Goal: Information Seeking & Learning: Understand process/instructions

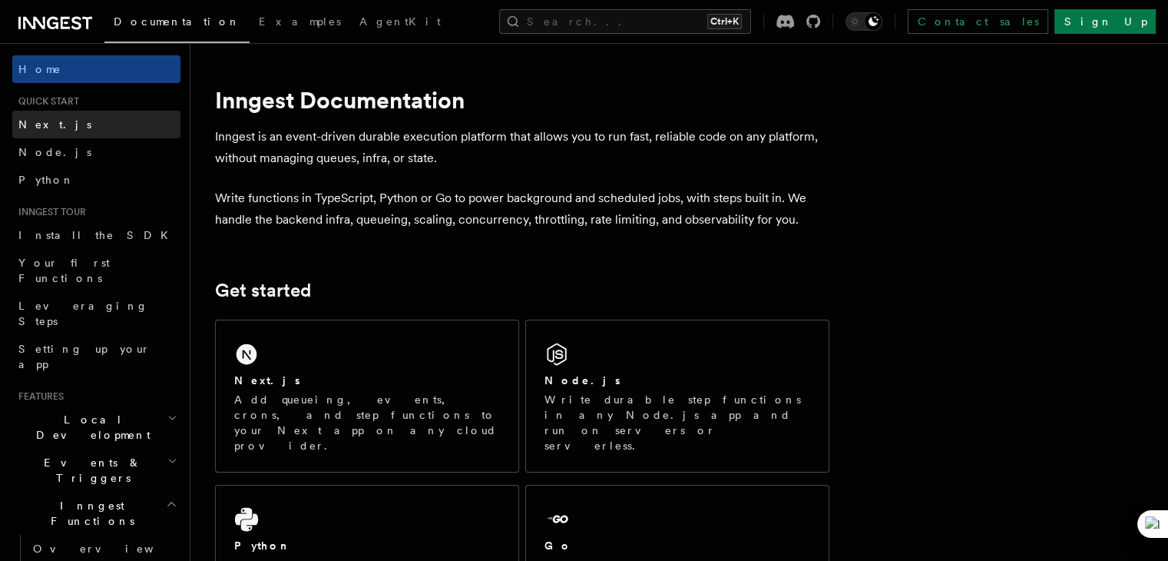
click at [61, 127] on link "Next.js" at bounding box center [96, 125] width 168 height 28
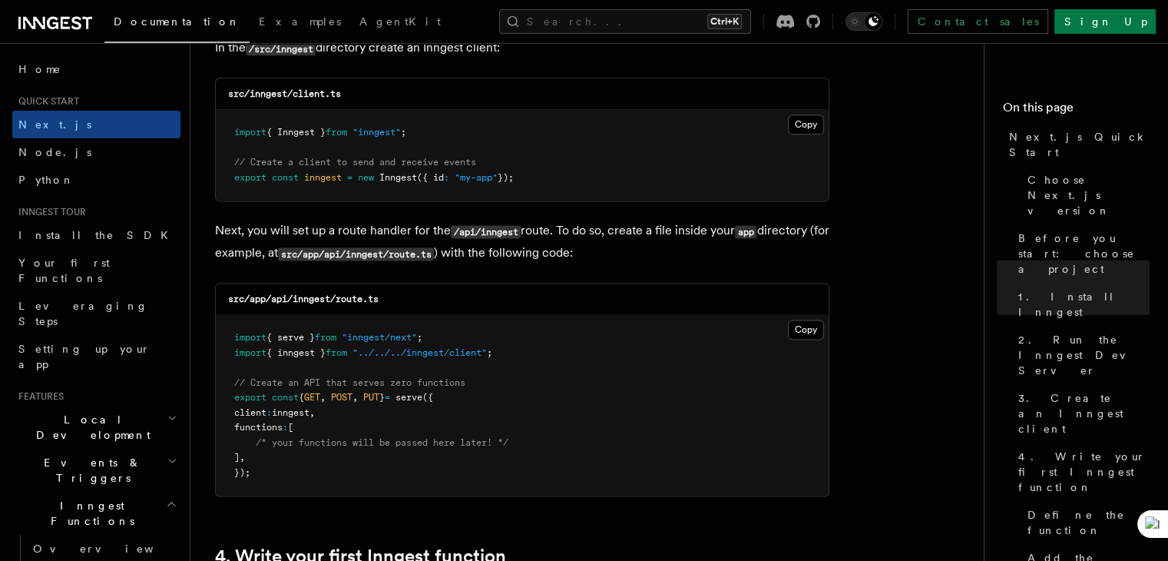
scroll to position [2150, 0]
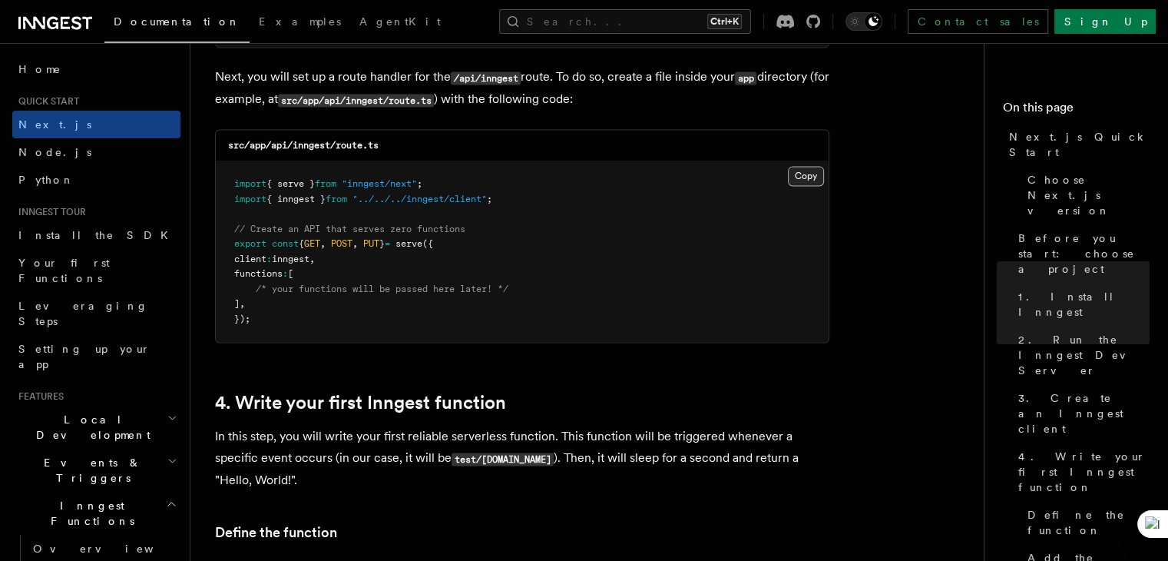
click at [811, 178] on button "Copy Copied" at bounding box center [806, 176] width 36 height 20
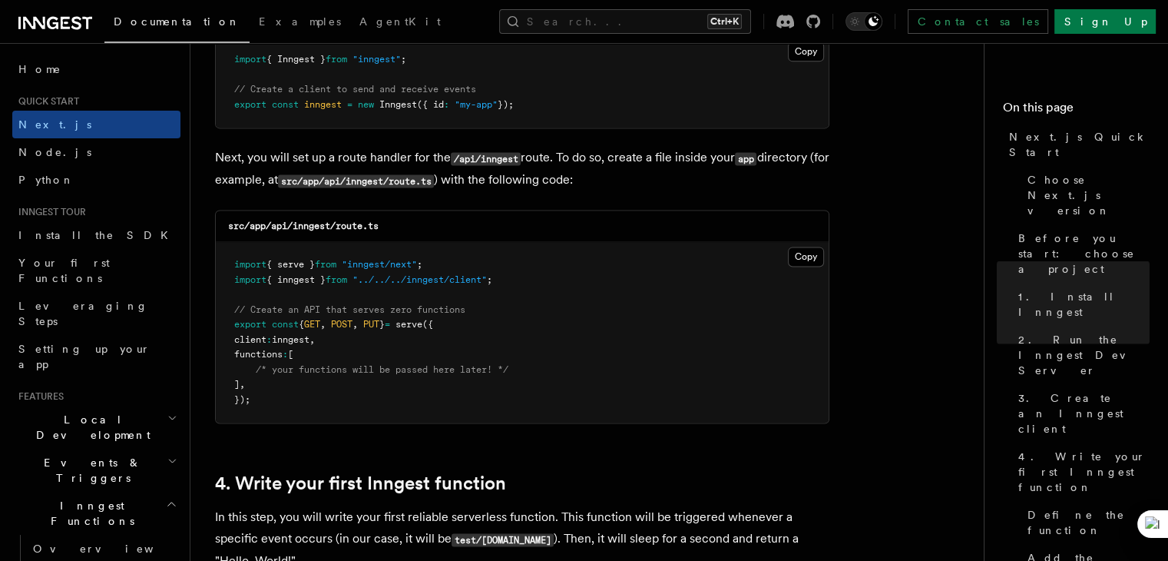
scroll to position [1996, 0]
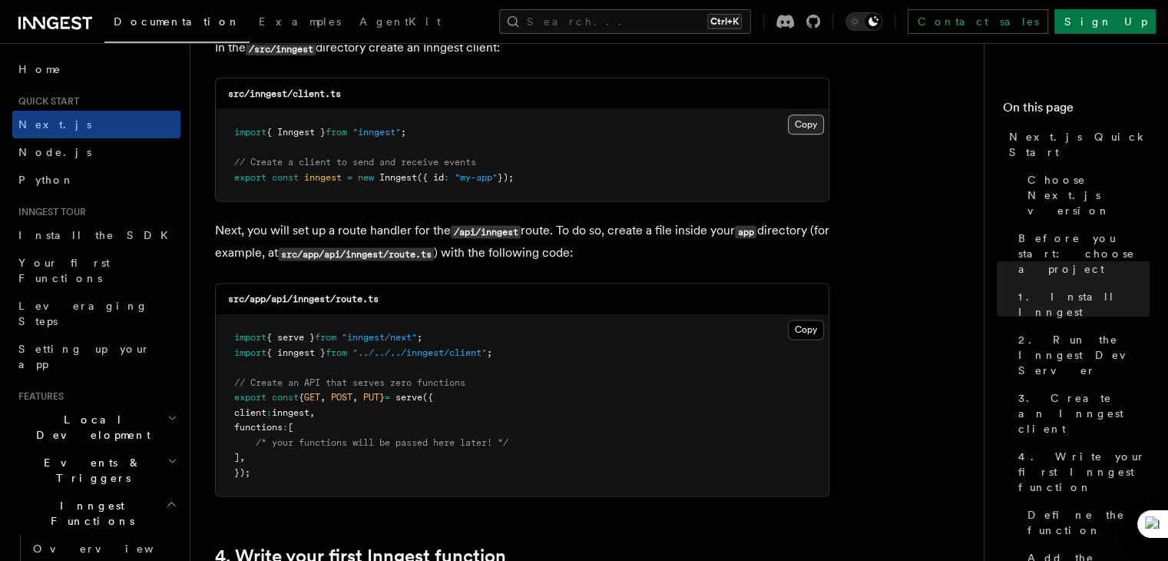
click at [817, 124] on button "Copy Copied" at bounding box center [806, 124] width 36 height 20
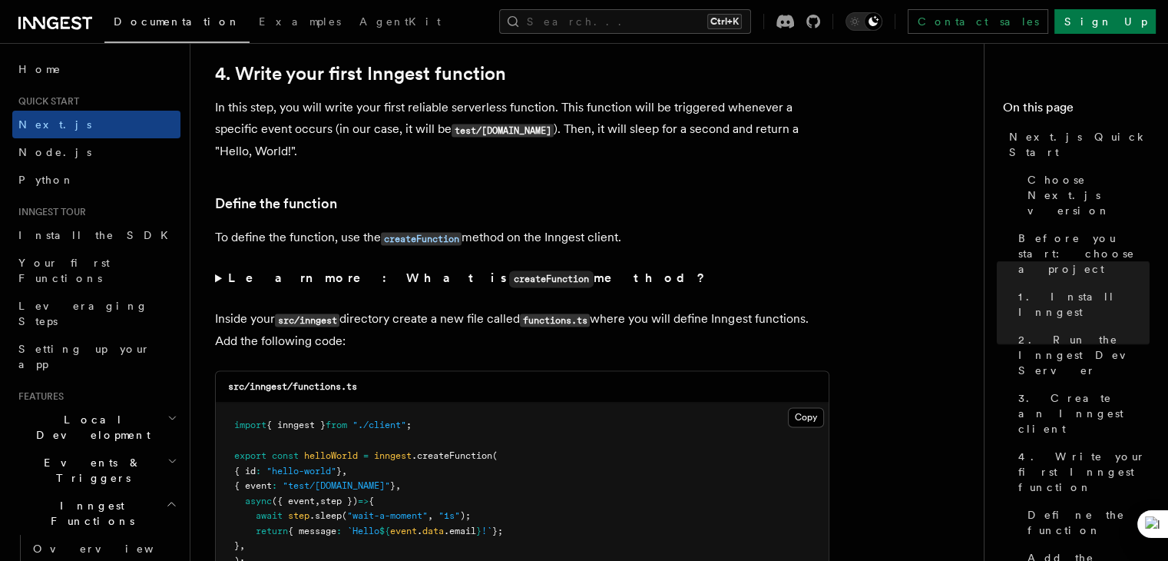
scroll to position [2687, 0]
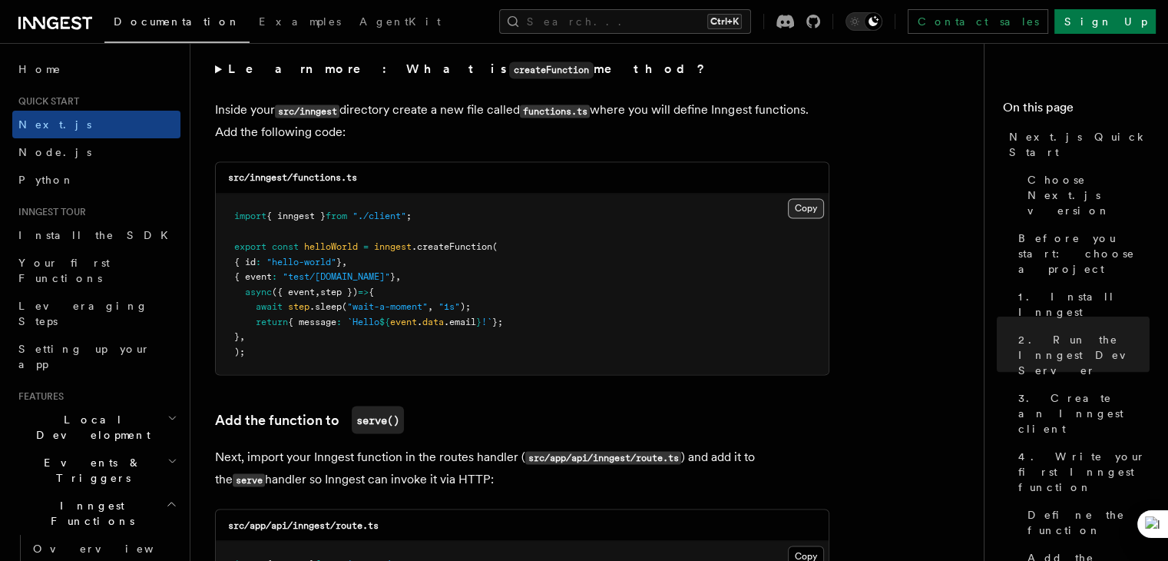
click at [795, 210] on button "Copy Copied" at bounding box center [806, 208] width 36 height 20
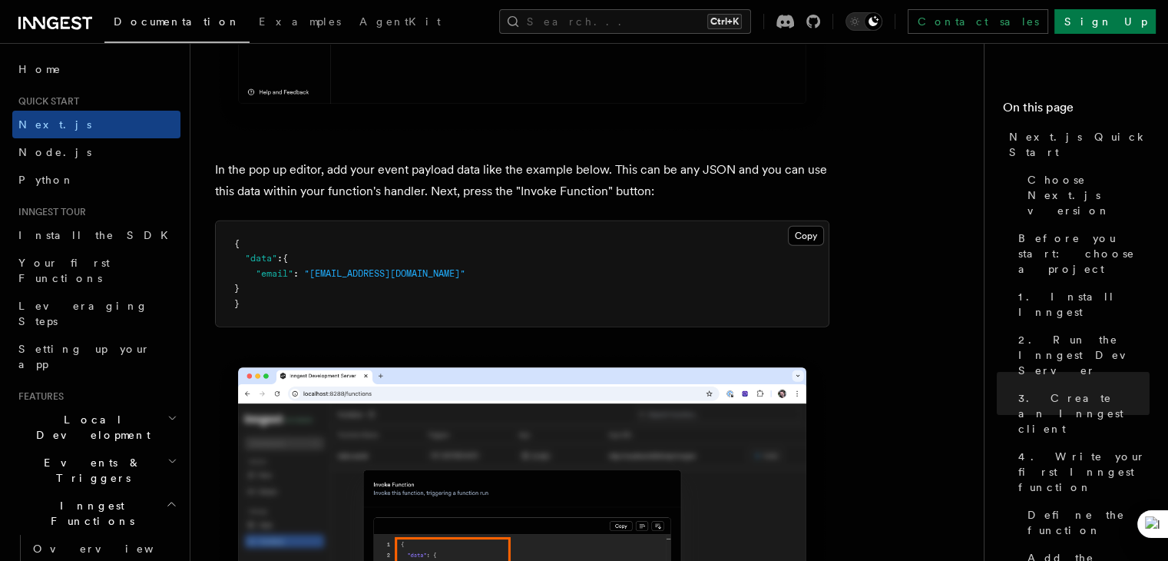
scroll to position [4607, 0]
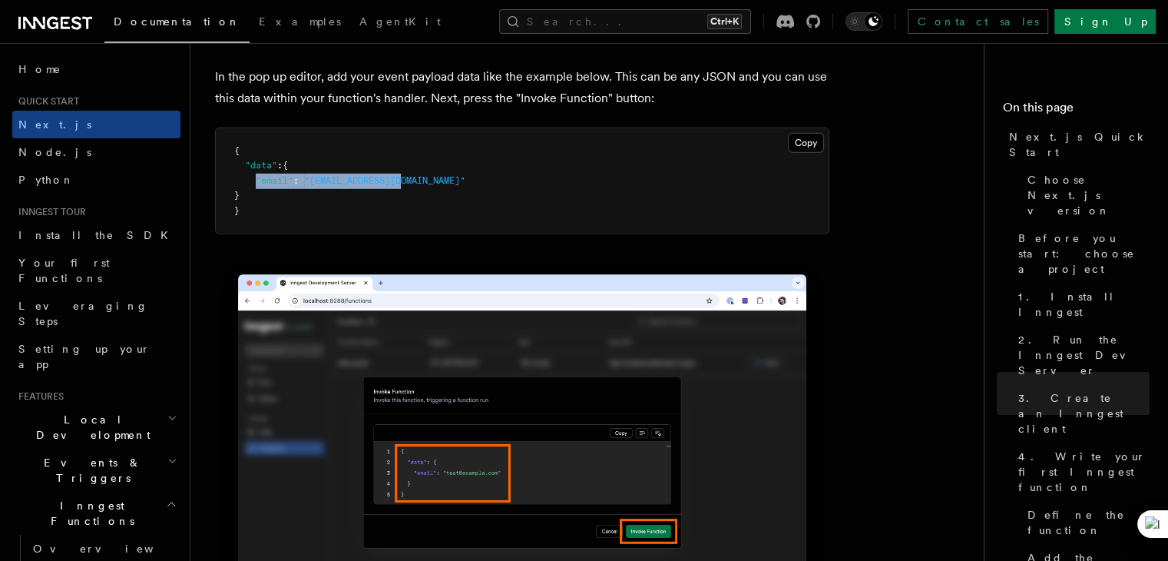
drag, startPoint x: 412, startPoint y: 184, endPoint x: 254, endPoint y: 186, distance: 158.2
click at [254, 186] on pre "{ "data" : { "email" : "[EMAIL_ADDRESS][DOMAIN_NAME]" } }" at bounding box center [522, 181] width 613 height 106
copy span ""email" : "[EMAIL_ADDRESS][DOMAIN_NAME]""
click at [809, 148] on button "Copy Copied" at bounding box center [806, 143] width 36 height 20
